Goal: Transaction & Acquisition: Purchase product/service

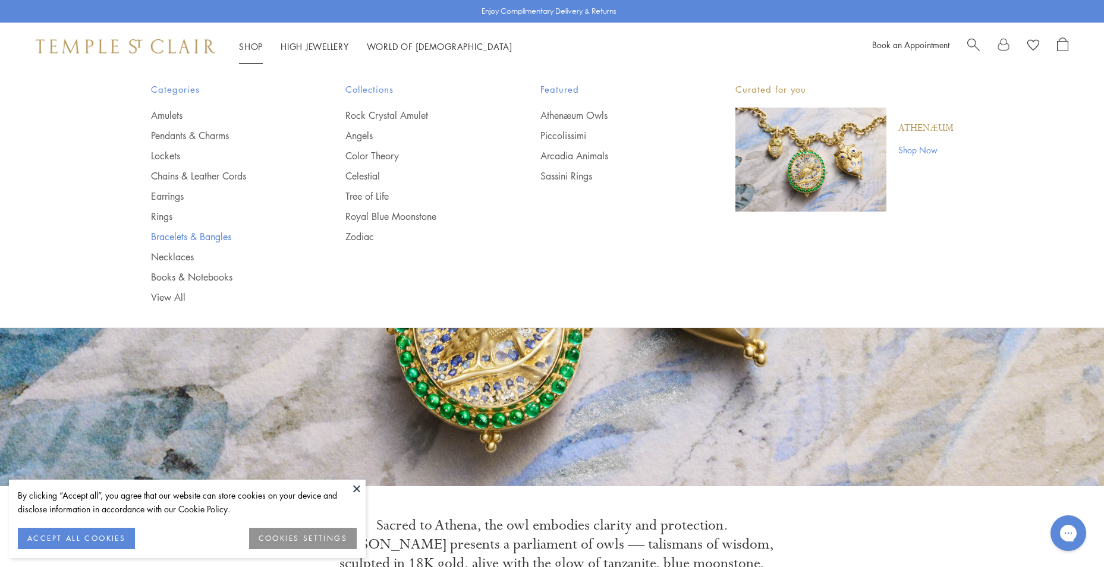
click at [164, 234] on link "Bracelets & Bangles" at bounding box center [224, 236] width 147 height 13
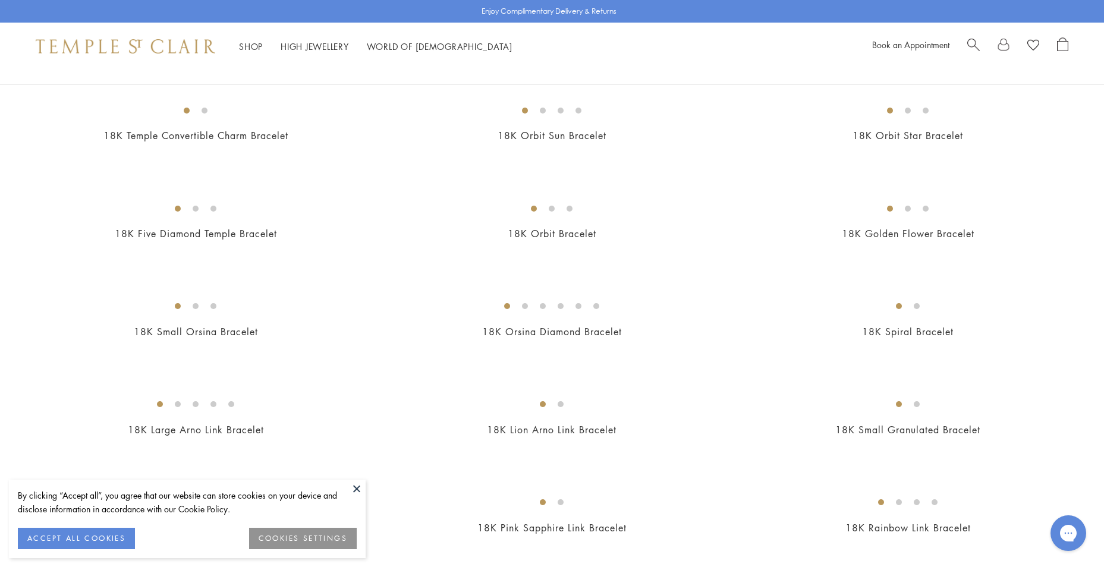
scroll to position [416, 0]
click at [353, 489] on button at bounding box center [357, 489] width 18 height 18
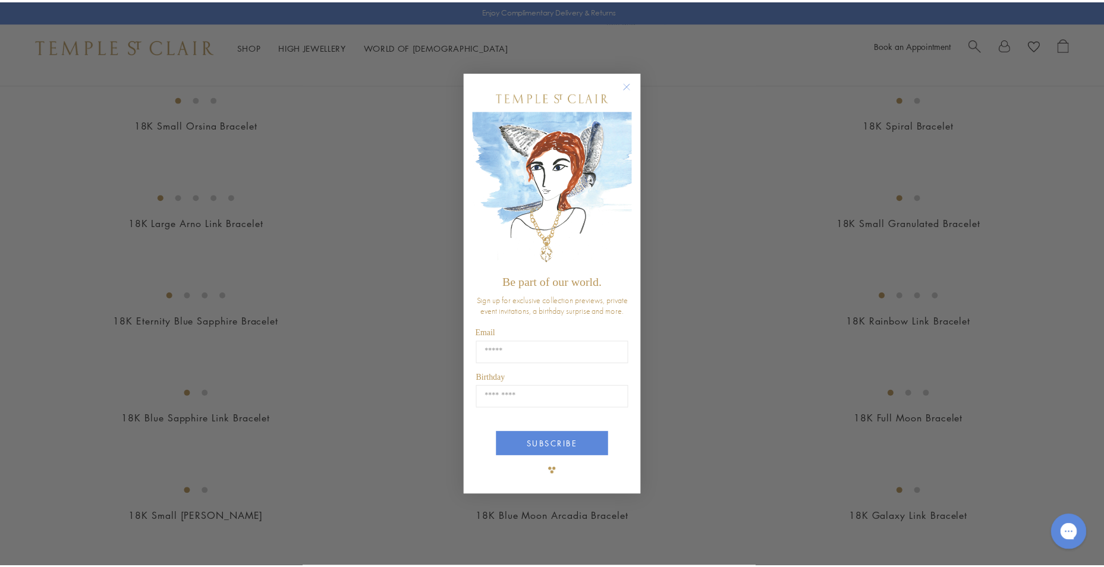
scroll to position [479, 0]
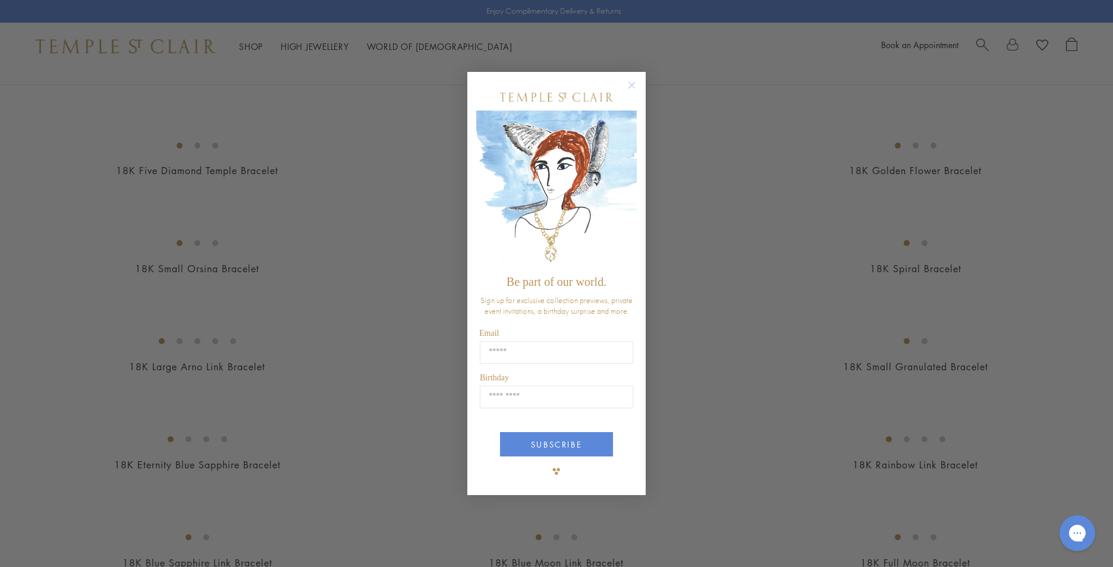
click at [634, 84] on circle "Close dialog" at bounding box center [632, 85] width 14 height 14
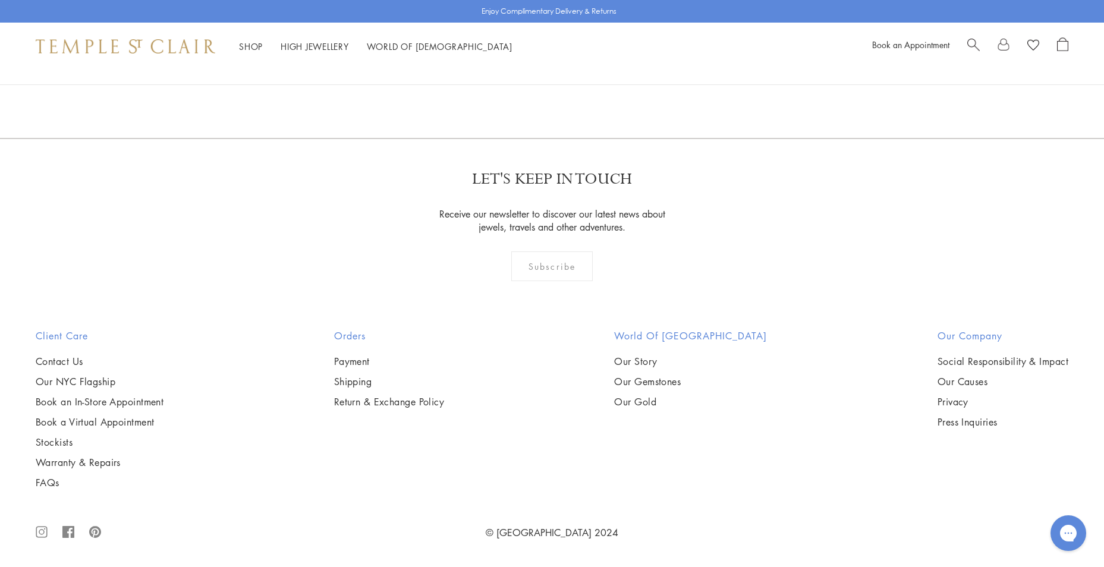
scroll to position [5051, 0]
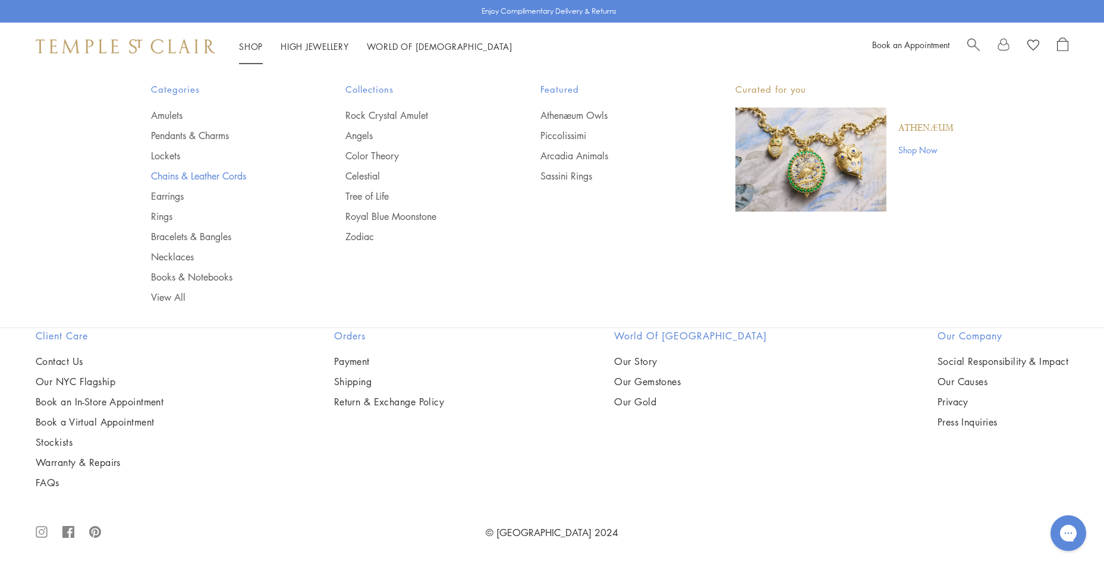
click at [207, 169] on link "Chains & Leather Cords" at bounding box center [224, 175] width 147 height 13
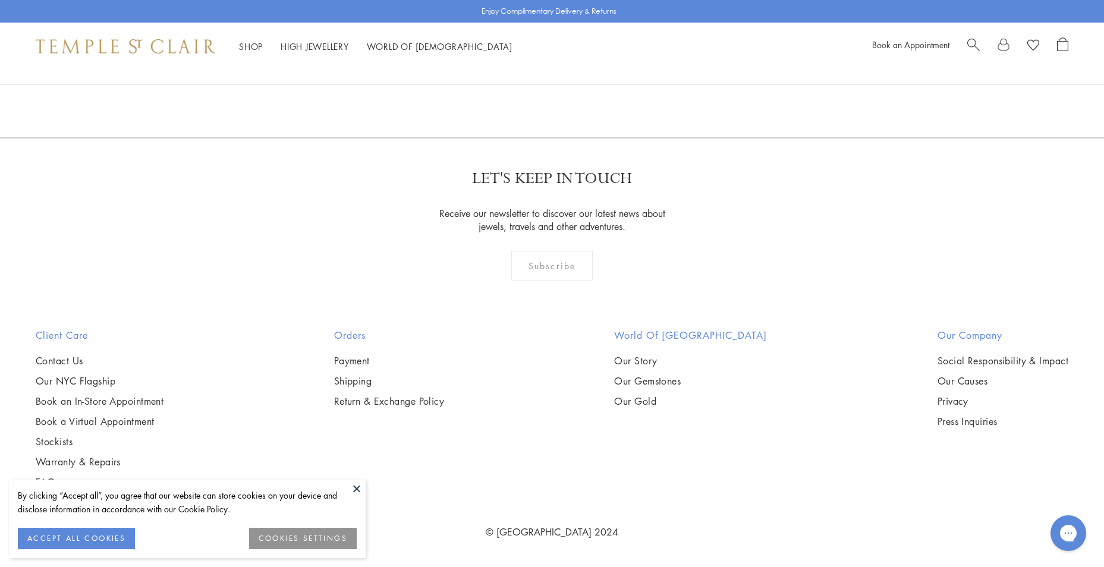
scroll to position [951, 0]
click at [357, 488] on button at bounding box center [357, 489] width 18 height 18
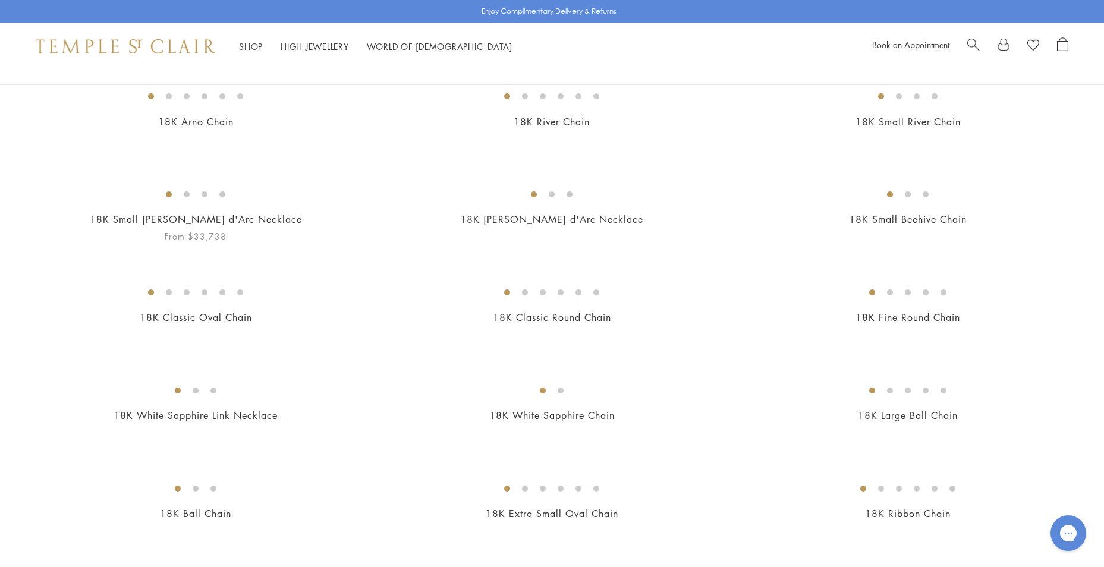
scroll to position [59, 0]
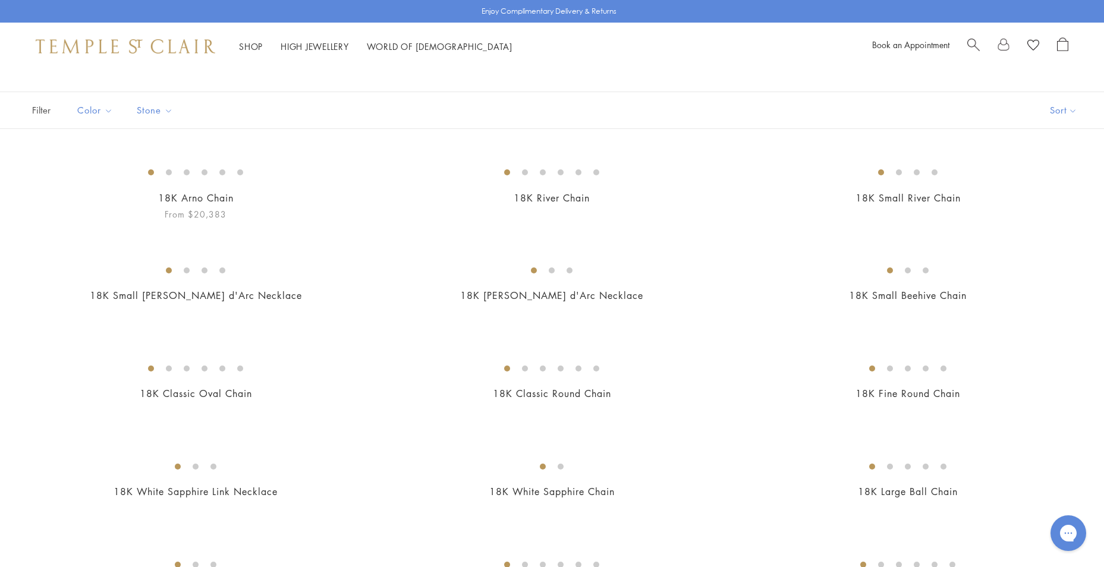
click at [0, 0] on img at bounding box center [0, 0] width 0 height 0
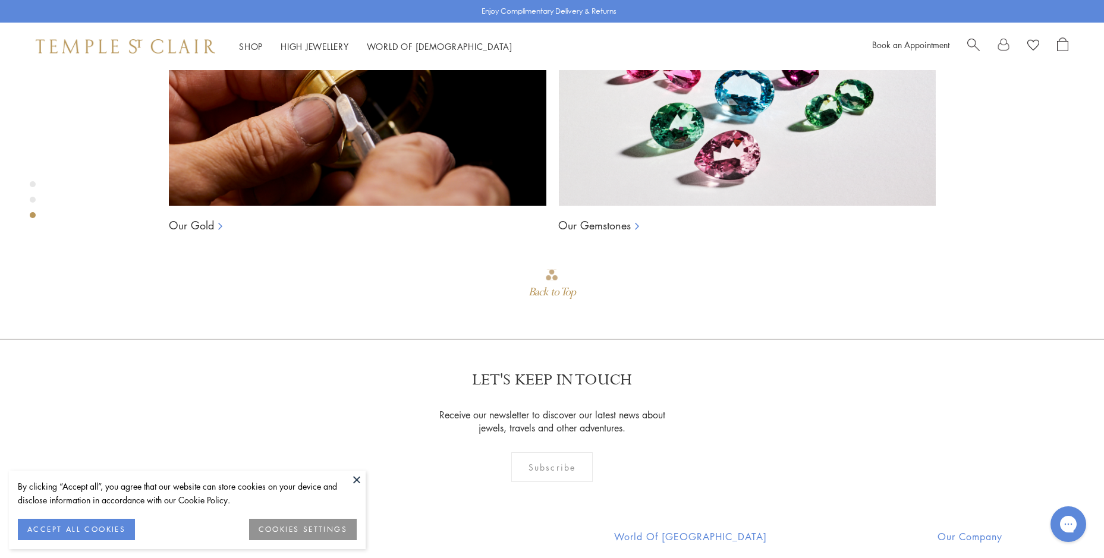
scroll to position [1319, 0]
